Goal: Task Accomplishment & Management: Manage account settings

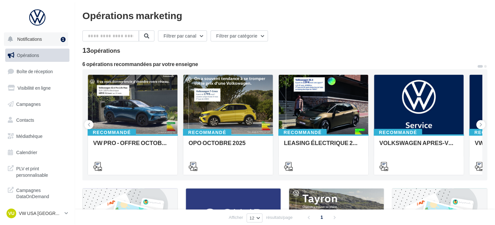
click at [39, 38] on span "Notifications" at bounding box center [29, 39] width 25 height 6
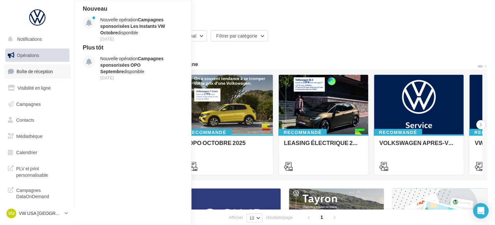
click at [30, 77] on link "Boîte de réception" at bounding box center [37, 71] width 67 height 14
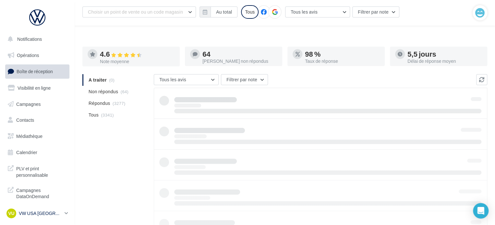
scroll to position [30, 0]
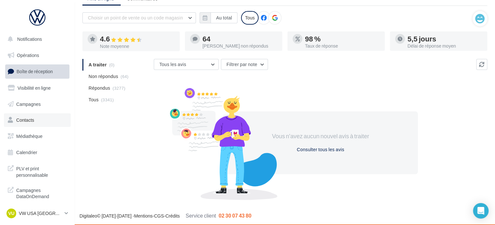
click at [30, 118] on span "Contacts" at bounding box center [25, 120] width 18 height 6
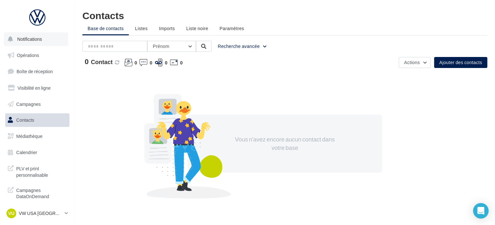
click at [27, 45] on button "Notifications" at bounding box center [36, 39] width 64 height 14
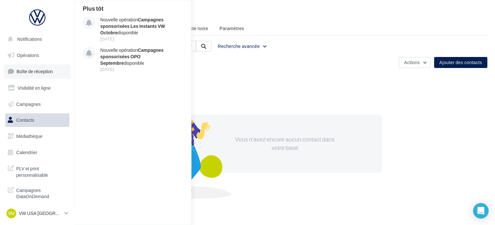
click at [33, 72] on span "Boîte de réception" at bounding box center [35, 72] width 36 height 6
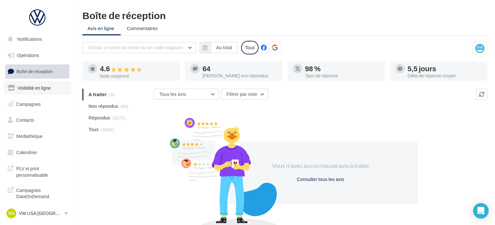
click at [39, 90] on span "Visibilité en ligne" at bounding box center [34, 88] width 33 height 6
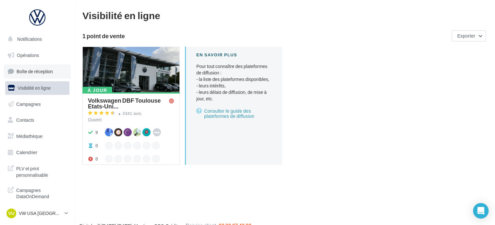
click at [39, 76] on link "Boîte de réception" at bounding box center [37, 71] width 67 height 14
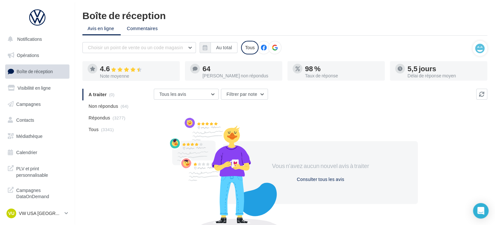
click at [154, 26] on span "Commentaires" at bounding box center [142, 29] width 31 height 6
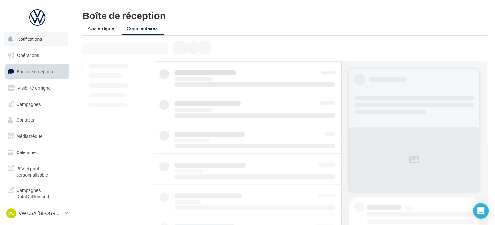
click at [29, 41] on span "Notifications" at bounding box center [29, 39] width 25 height 6
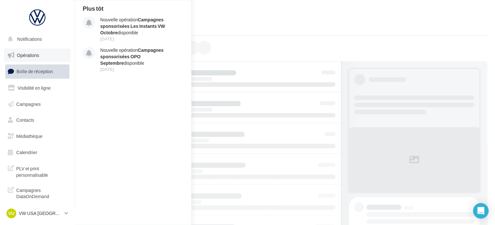
click at [29, 58] on span "Opérations" at bounding box center [28, 56] width 22 height 6
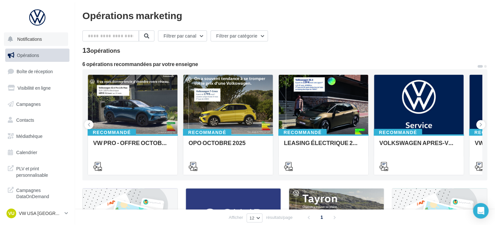
click at [33, 40] on span "Notifications" at bounding box center [29, 39] width 25 height 6
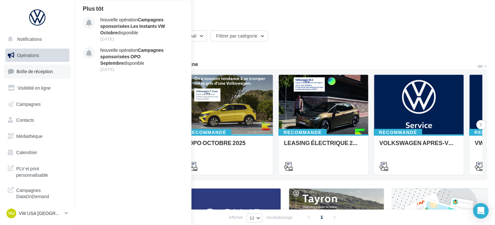
click at [44, 74] on span "Boîte de réception" at bounding box center [35, 72] width 36 height 6
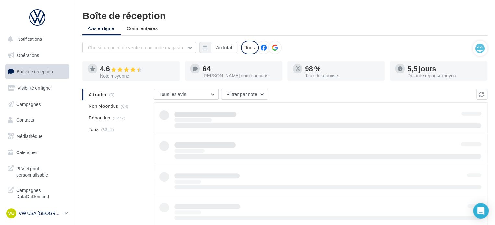
click at [67, 216] on icon at bounding box center [66, 214] width 4 height 6
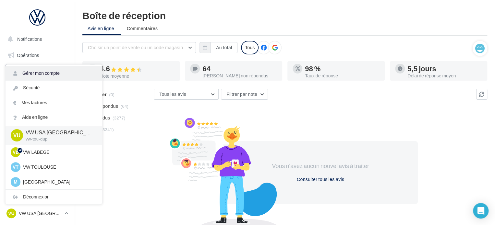
click at [70, 68] on link "Gérer mon compte" at bounding box center [54, 73] width 97 height 15
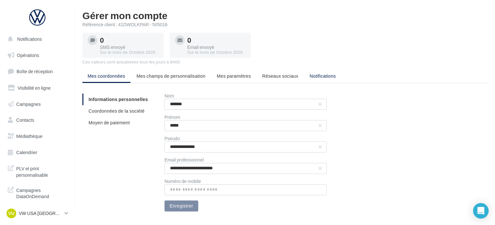
click at [313, 74] on span "Notifications" at bounding box center [322, 76] width 26 height 6
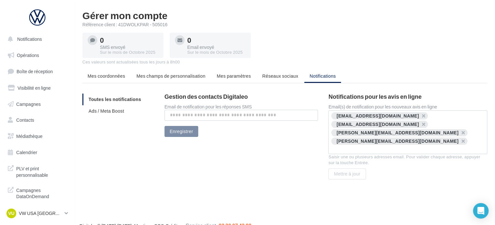
click at [355, 146] on input "text" at bounding box center [354, 149] width 45 height 6
type input "**********"
click at [385, 175] on div "Gérer mon compte Référence client : 41DWOLKPAR - 505016 0 SMS envoyé Sur le moi…" at bounding box center [285, 101] width 420 height 182
click at [359, 144] on div "**********" at bounding box center [407, 132] width 153 height 41
click at [394, 146] on input "**********" at bounding box center [408, 149] width 152 height 6
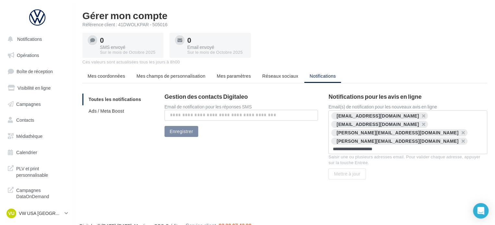
click at [385, 170] on div "Mettre à jour" at bounding box center [407, 174] width 159 height 11
click at [387, 146] on input "**********" at bounding box center [408, 149] width 152 height 6
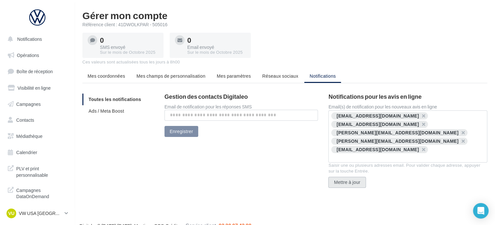
click at [348, 177] on button "Mettre à jour" at bounding box center [346, 182] width 37 height 11
click at [49, 213] on p "VW USA [GEOGRAPHIC_DATA]" at bounding box center [40, 213] width 43 height 6
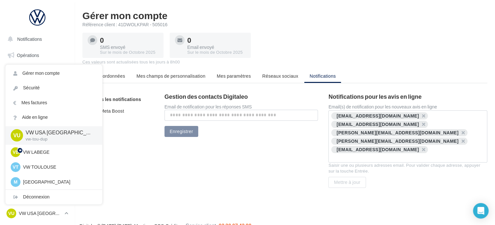
click at [227, 178] on div "Gérer mon compte Référence client : 41DWOLKPAR - 505016 0 SMS envoyé Sur le moi…" at bounding box center [285, 105] width 420 height 191
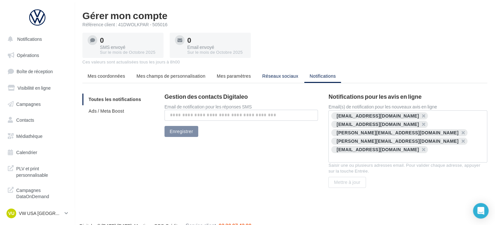
click at [291, 76] on span "Réseaux sociaux" at bounding box center [280, 76] width 36 height 6
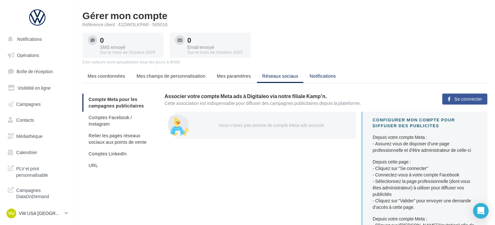
click at [316, 72] on li "Notifications" at bounding box center [322, 76] width 37 height 12
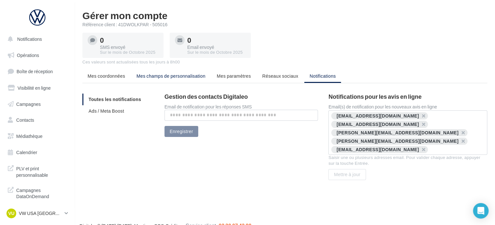
click at [157, 74] on span "Mes champs de personnalisation" at bounding box center [170, 76] width 69 height 6
